Goal: Task Accomplishment & Management: Complete application form

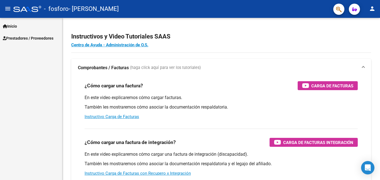
click at [15, 23] on span "Inicio" at bounding box center [10, 26] width 14 height 6
click at [24, 62] on span "Prestadores / Proveedores" at bounding box center [28, 62] width 51 height 6
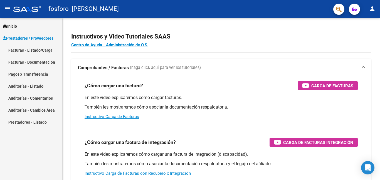
click at [46, 49] on link "Facturas - Listado/Carga" at bounding box center [31, 50] width 62 height 12
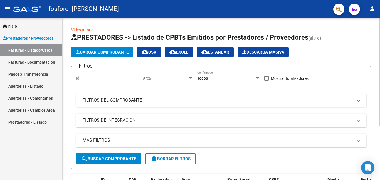
click at [111, 49] on button "Cargar Comprobante" at bounding box center [102, 52] width 62 height 10
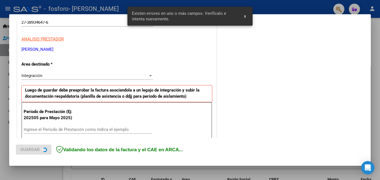
scroll to position [125, 0]
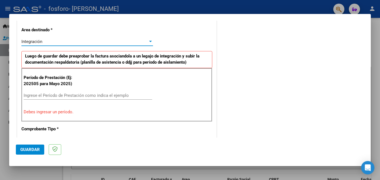
click at [147, 44] on div "Integración" at bounding box center [84, 41] width 127 height 5
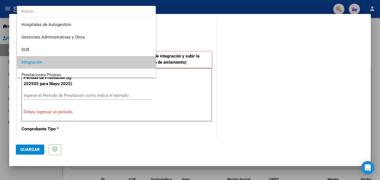
scroll to position [21, 0]
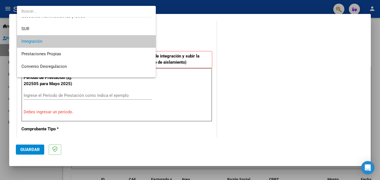
click at [90, 40] on span "Integración" at bounding box center [86, 41] width 130 height 13
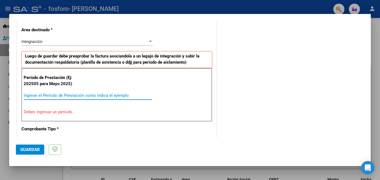
click at [58, 94] on input "Ingrese el Período de Prestación como indica el ejemplo" at bounding box center [88, 95] width 129 height 5
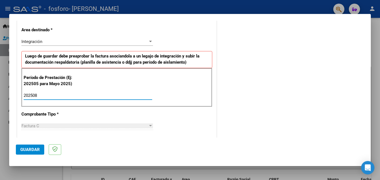
type input "202508"
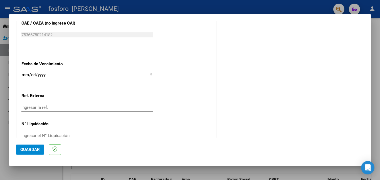
scroll to position [374, 0]
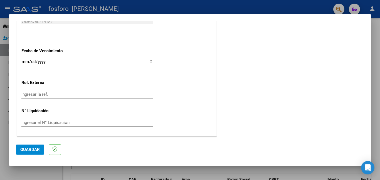
click at [23, 62] on input "Ingresar la fecha" at bounding box center [87, 63] width 132 height 9
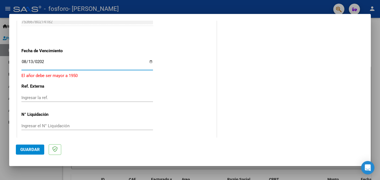
type input "[DATE]"
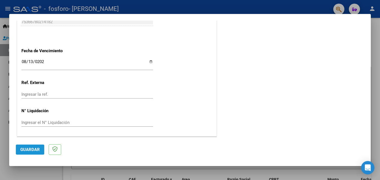
click at [36, 148] on span "Guardar" at bounding box center [29, 149] width 19 height 5
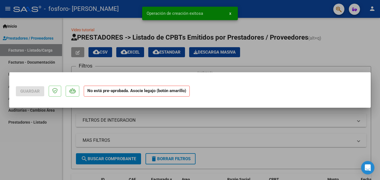
scroll to position [0, 0]
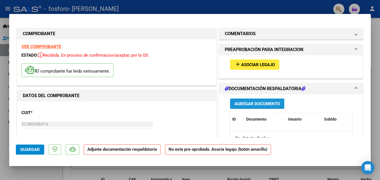
click at [248, 100] on button "Agregar Documento" at bounding box center [257, 103] width 54 height 10
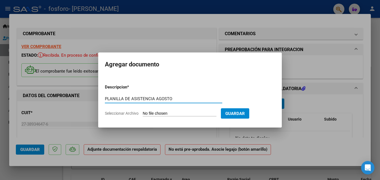
type input "PLANILLA DE ASISTENCIA AGOSTO"
type input "C:\fakepath\[PERSON_NAME] asistencia Agosto.pdf"
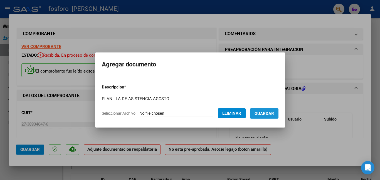
click at [268, 111] on span "Guardar" at bounding box center [264, 113] width 19 height 5
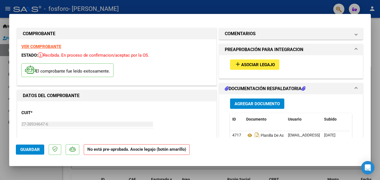
click at [252, 65] on span "Asociar Legajo" at bounding box center [258, 64] width 34 height 5
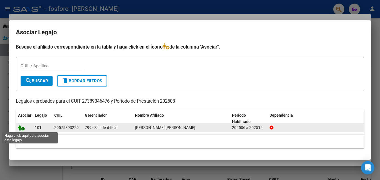
click at [23, 129] on icon at bounding box center [21, 127] width 7 height 6
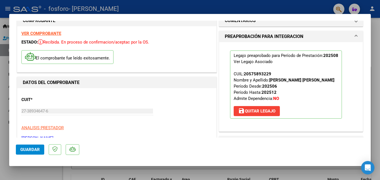
scroll to position [26, 0]
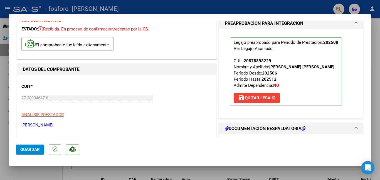
click at [26, 152] on button "Guardar" at bounding box center [30, 149] width 28 height 10
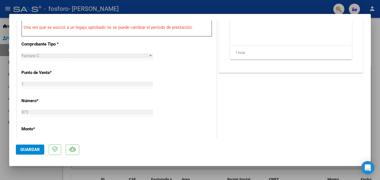
scroll to position [382, 0]
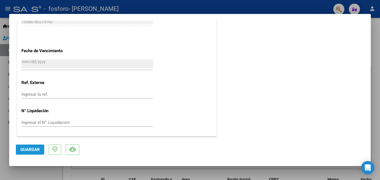
click at [32, 148] on span "Guardar" at bounding box center [29, 149] width 19 height 5
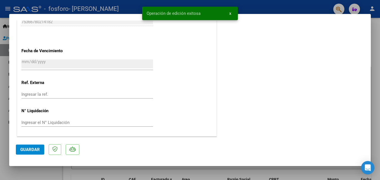
click at [231, 11] on span "x" at bounding box center [231, 13] width 2 height 5
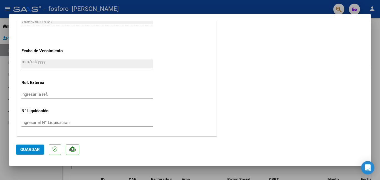
click at [373, 42] on div at bounding box center [190, 90] width 380 height 180
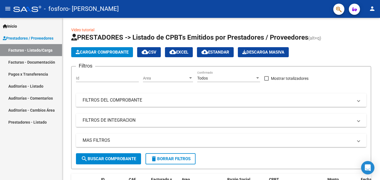
click at [40, 65] on link "Facturas - Documentación" at bounding box center [31, 62] width 62 height 12
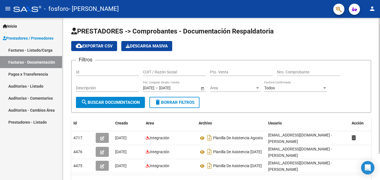
scroll to position [31, 0]
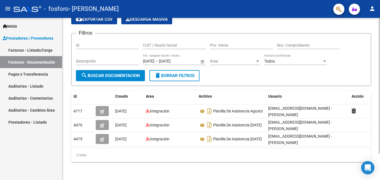
click at [380, 112] on div at bounding box center [379, 112] width 1 height 136
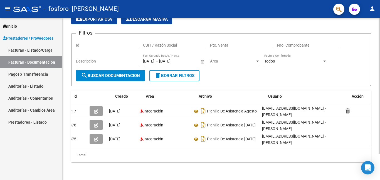
scroll to position [0, 0]
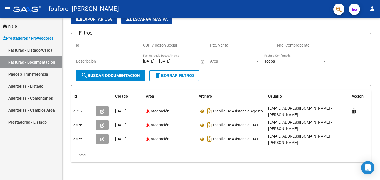
click at [46, 73] on link "Pagos x Transferencia" at bounding box center [31, 74] width 62 height 12
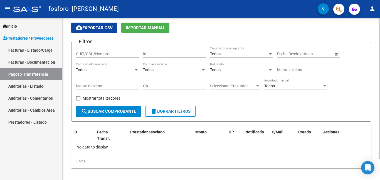
scroll to position [25, 0]
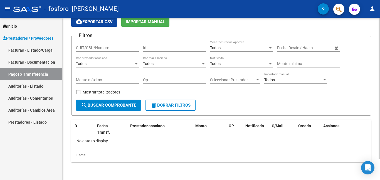
click at [380, 133] on div at bounding box center [379, 109] width 1 height 141
